Goal: Navigation & Orientation: Go to known website

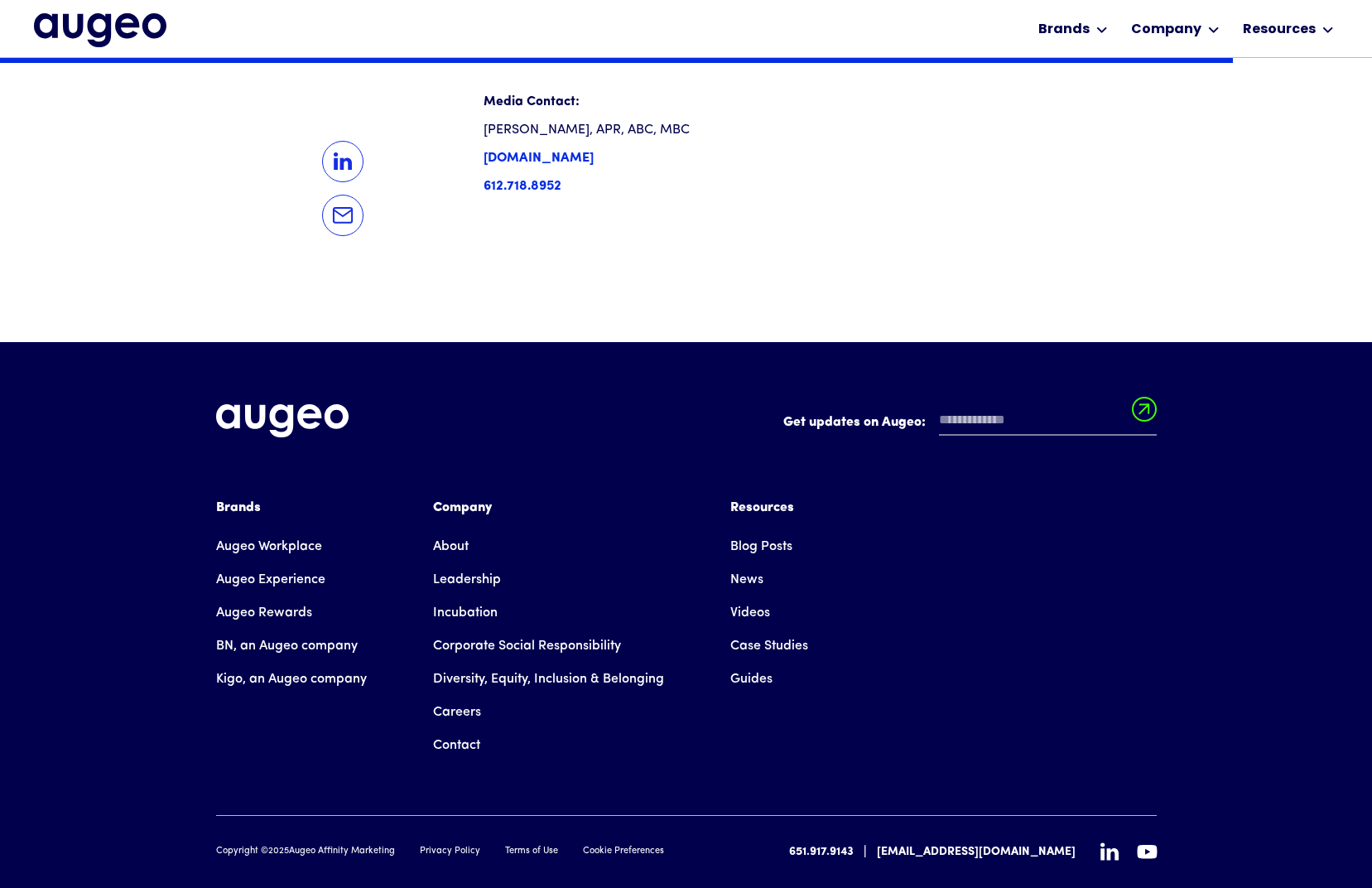
scroll to position [2452, 0]
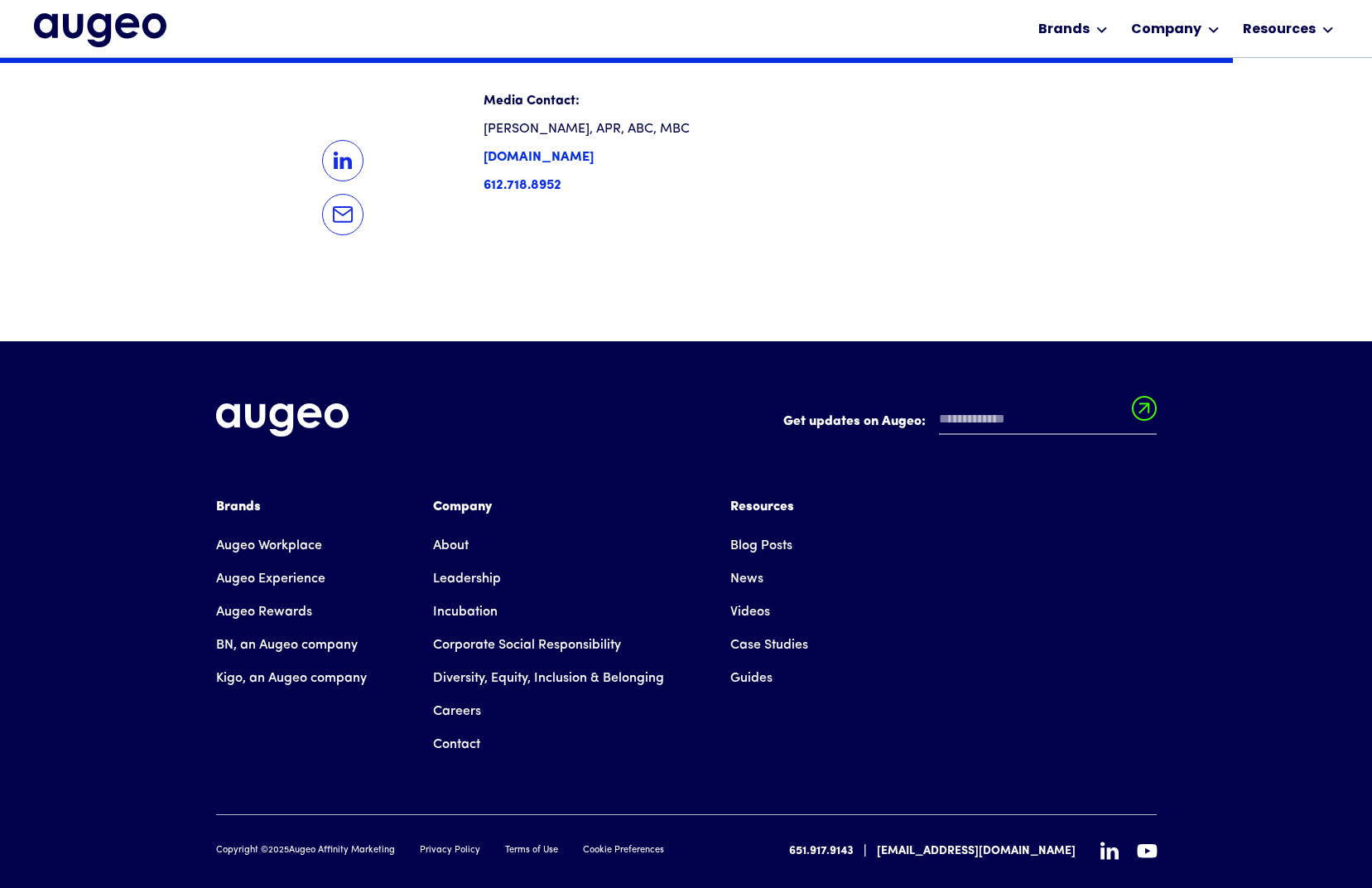
click at [98, 29] on img "home" at bounding box center [100, 29] width 133 height 33
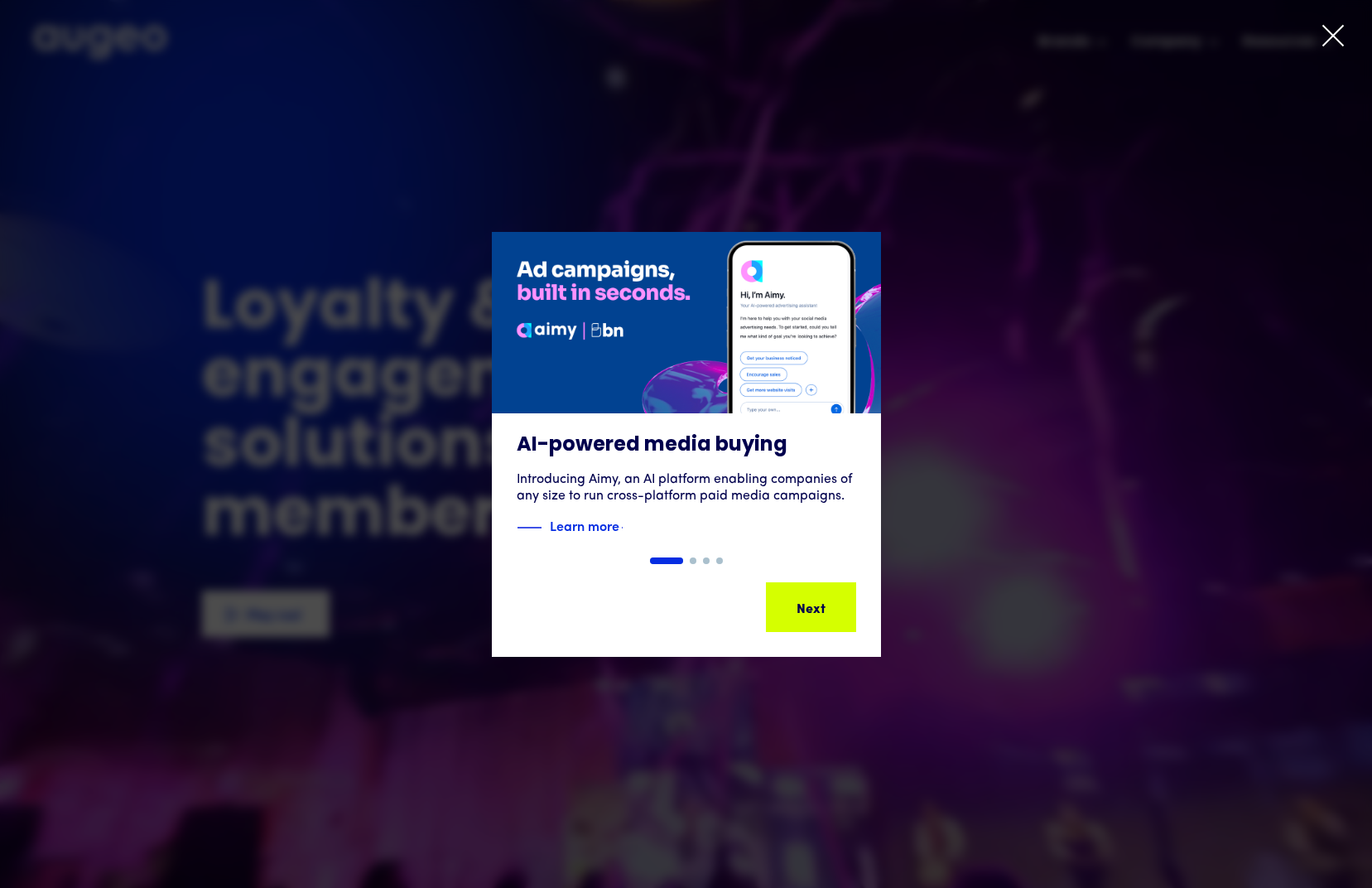
click at [1327, 38] on icon at bounding box center [1333, 36] width 25 height 25
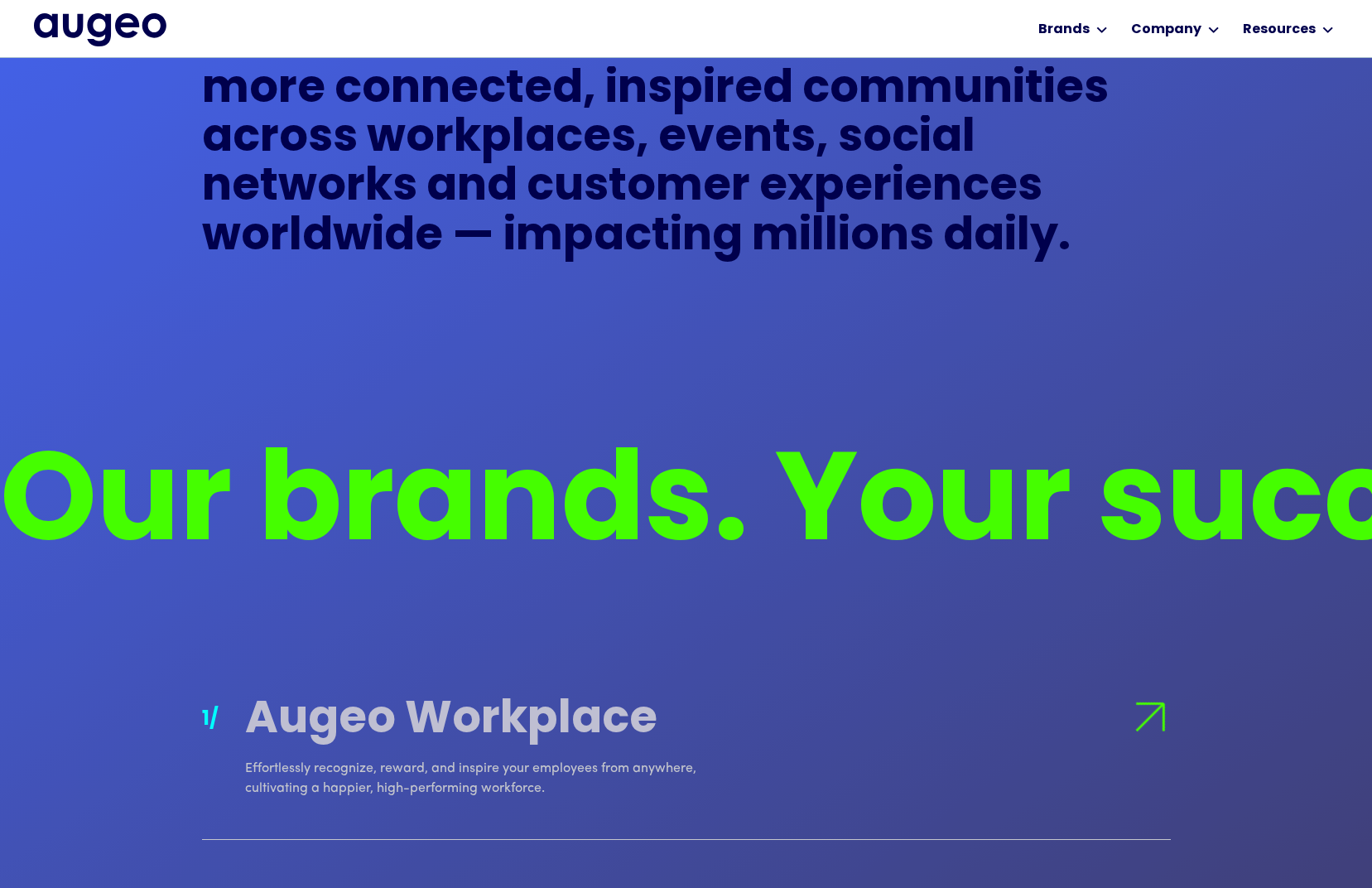
scroll to position [1233, 0]
